Goal: Task Accomplishment & Management: Manage account settings

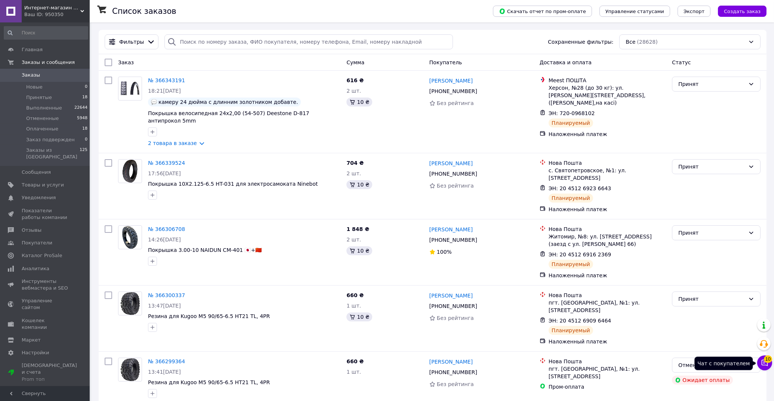
click at [761, 360] on icon at bounding box center [764, 362] width 7 height 7
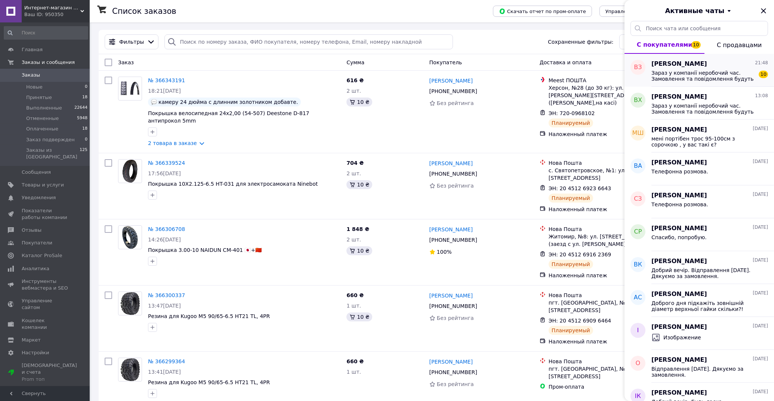
click at [706, 68] on div "Зараз у компанії неробочий час. Замовлення та повідомлення будуть оброблені з 0…" at bounding box center [709, 74] width 117 height 13
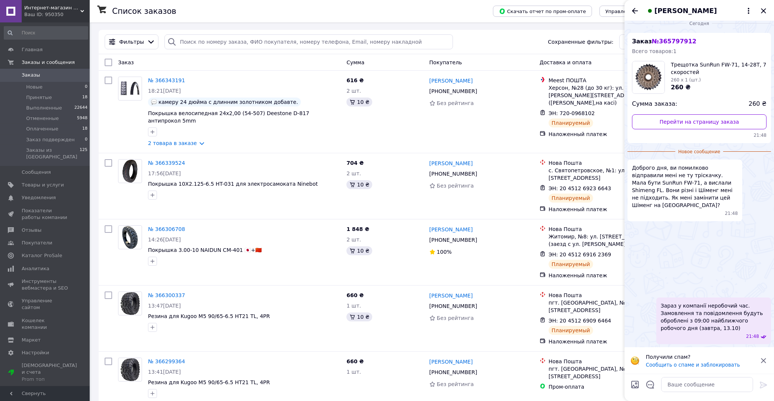
scroll to position [40, 0]
drag, startPoint x: 693, startPoint y: 137, endPoint x: 725, endPoint y: 137, distance: 32.5
click at [725, 164] on span "Доброго дня, ви помилково відправили мені не ту тріскачку. Мала бути SunRun FW-…" at bounding box center [685, 186] width 106 height 45
copy span "SunRun FW-71"
click at [633, 252] on img at bounding box center [630, 249] width 6 height 6
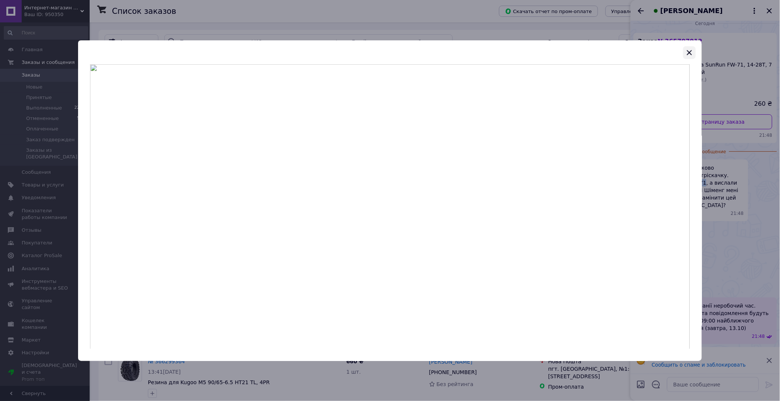
click at [691, 55] on icon "button" at bounding box center [689, 52] width 9 height 9
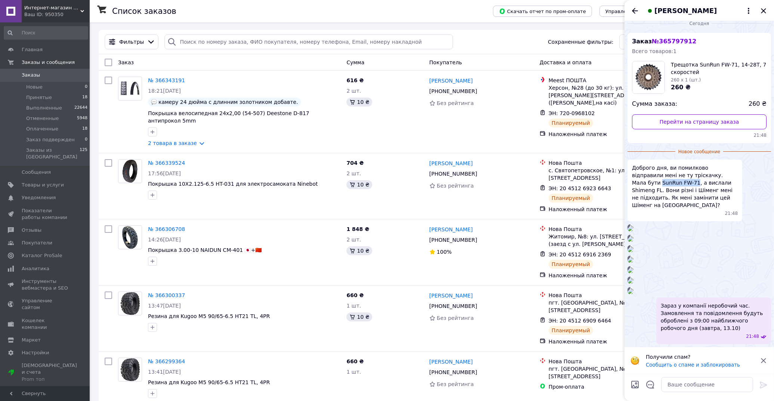
click at [633, 225] on img at bounding box center [630, 228] width 6 height 6
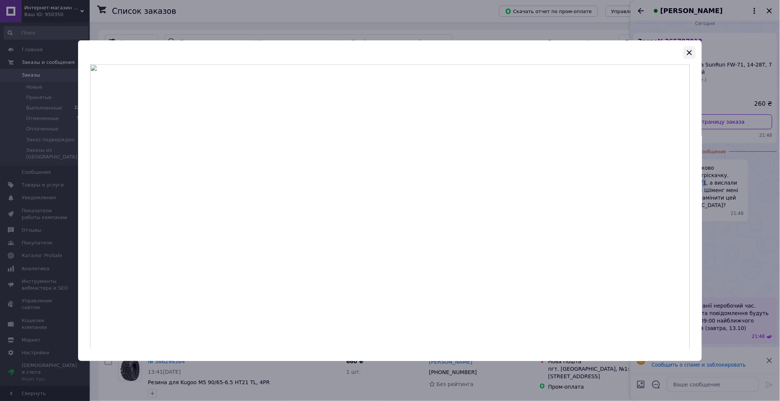
click at [689, 51] on icon "button" at bounding box center [689, 52] width 5 height 5
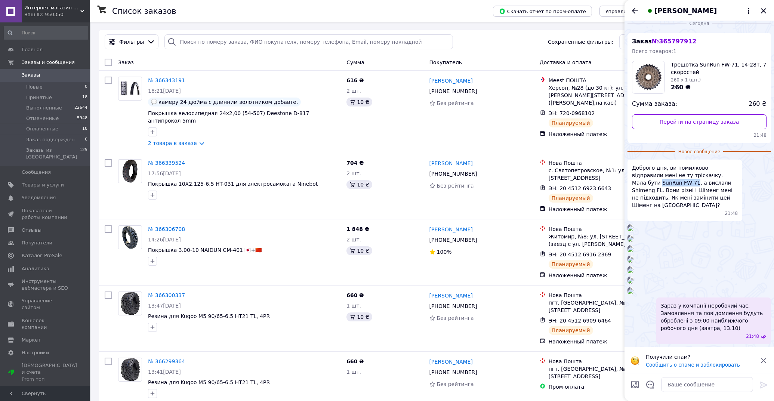
scroll to position [415, 0]
click at [633, 267] on img at bounding box center [630, 270] width 6 height 6
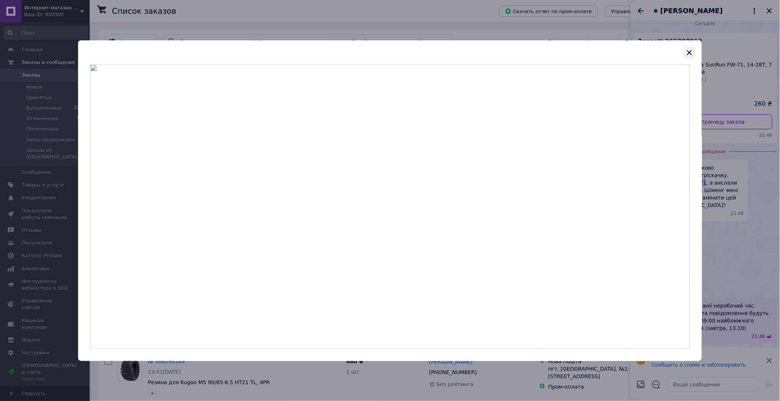
click at [686, 56] on icon "button" at bounding box center [689, 52] width 9 height 9
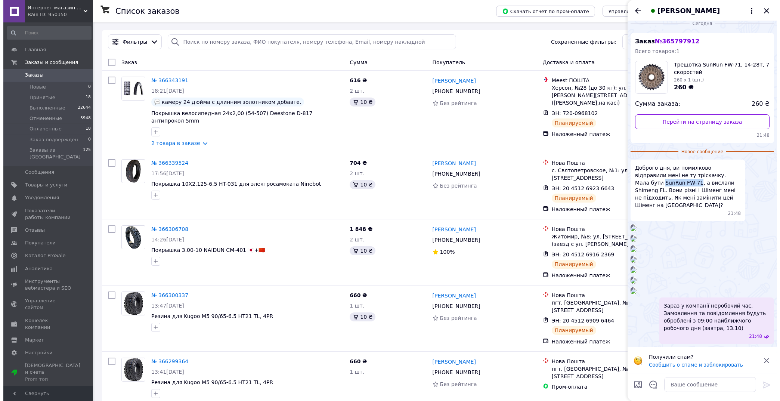
scroll to position [0, 0]
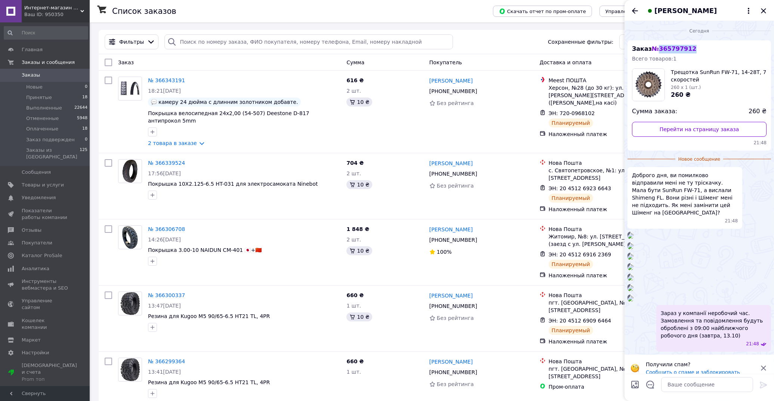
drag, startPoint x: 694, startPoint y: 49, endPoint x: 657, endPoint y: 47, distance: 37.0
click at [657, 47] on div "Заказ № 365797912 Всего товаров: 1 Трещотка SunRun FW-71, 14-28Т, 7 скоростей 2…" at bounding box center [698, 95] width 143 height 110
copy span "365797912"
click at [255, 43] on input "search" at bounding box center [308, 41] width 288 height 15
paste input "365797912"
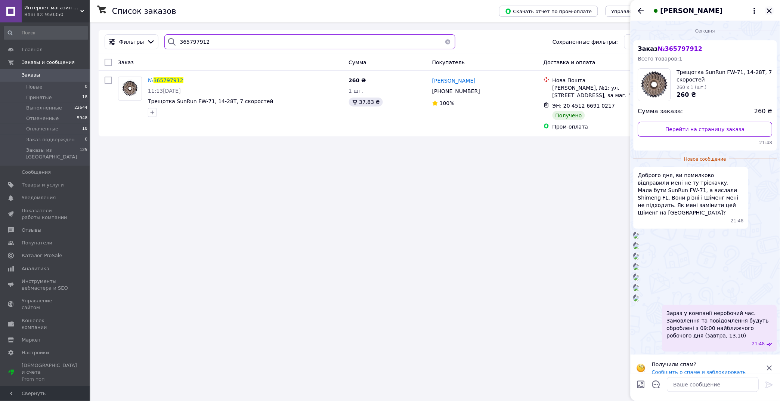
type input "365797912"
click at [771, 9] on icon "Закрыть" at bounding box center [769, 10] width 9 height 9
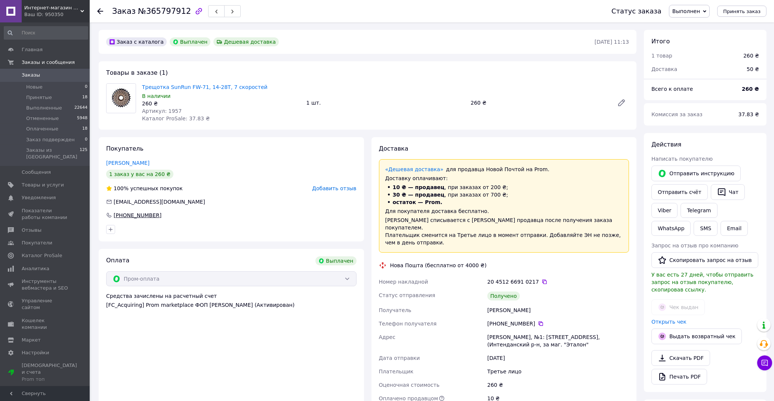
scroll to position [14, 0]
